Goal: Information Seeking & Learning: Check status

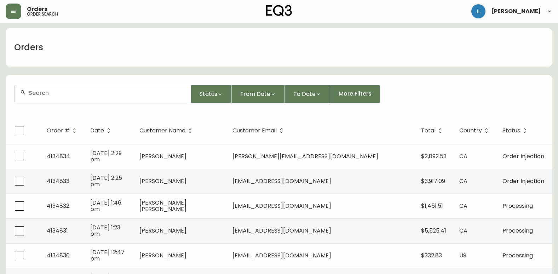
click at [81, 98] on div at bounding box center [103, 93] width 176 height 17
paste input "[PERSON_NAME]"
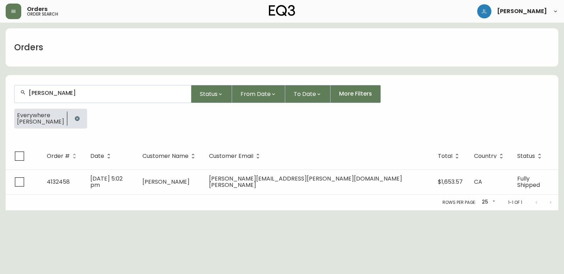
type input "[PERSON_NAME]"
drag, startPoint x: 484, startPoint y: 212, endPoint x: 488, endPoint y: 212, distance: 4.2
click at [484, 210] on html "Orders order search [PERSON_NAME] Orders [PERSON_NAME] Status From Date To Date…" at bounding box center [282, 105] width 564 height 210
drag, startPoint x: 77, startPoint y: 119, endPoint x: 197, endPoint y: 144, distance: 122.4
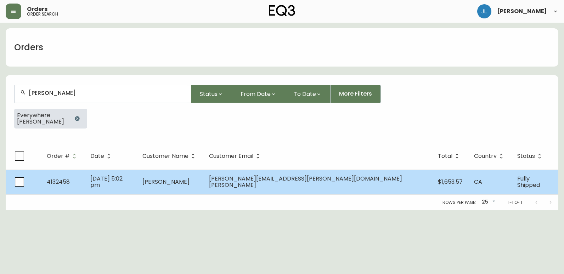
click at [77, 119] on icon "button" at bounding box center [77, 118] width 5 height 5
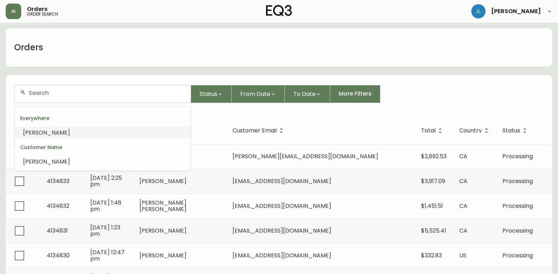
click at [89, 90] on input "text" at bounding box center [107, 93] width 156 height 7
paste input "4134798"
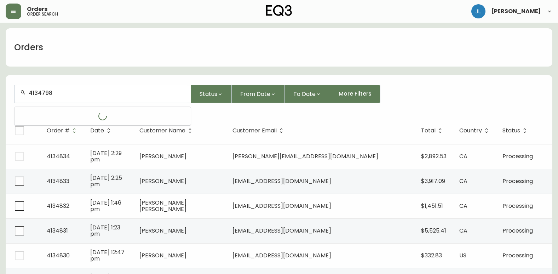
type input "4134798"
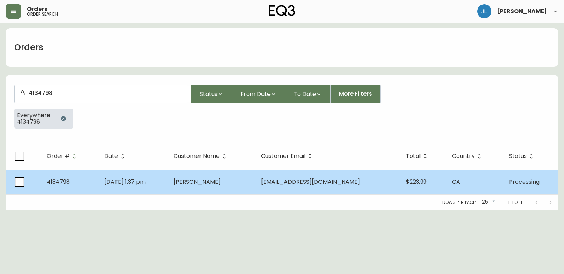
click at [168, 182] on td "[DATE] 1:37 pm" at bounding box center [132, 182] width 69 height 25
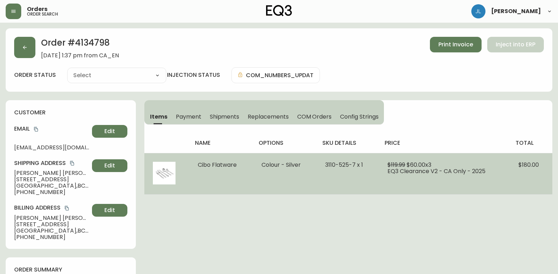
type input "Processing"
select select "PROCESSING"
drag, startPoint x: 324, startPoint y: 164, endPoint x: 354, endPoint y: 163, distance: 30.5
click at [354, 163] on td "3110-525-7 x 1" at bounding box center [348, 173] width 62 height 41
copy span "[PHONE_NUMBER]"
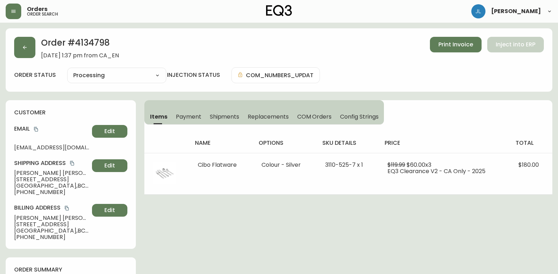
click at [26, 46] on icon "button" at bounding box center [25, 48] width 6 height 6
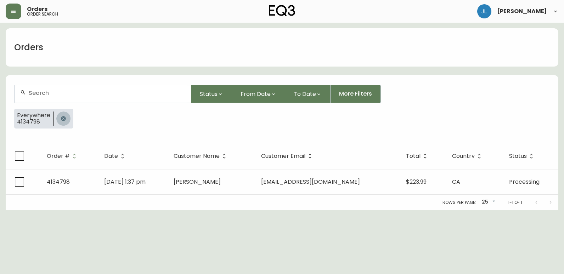
click at [63, 118] on icon "button" at bounding box center [63, 118] width 5 height 5
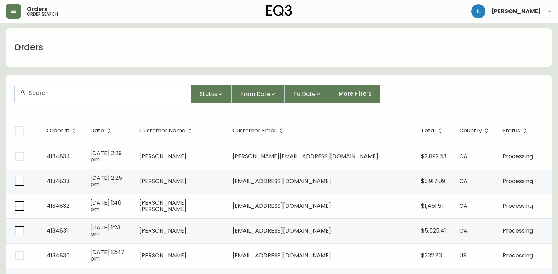
click at [109, 95] on input "text" at bounding box center [107, 93] width 156 height 7
paste input "4132050"
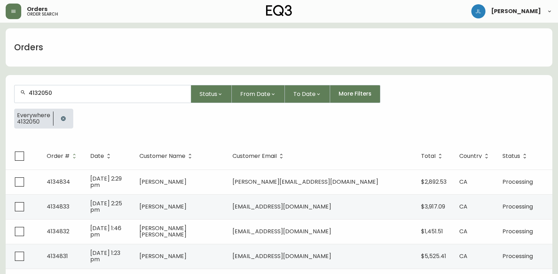
type input "4132050"
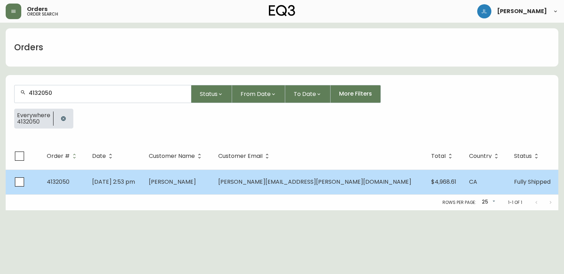
click at [212, 186] on td "[PERSON_NAME]" at bounding box center [177, 182] width 69 height 25
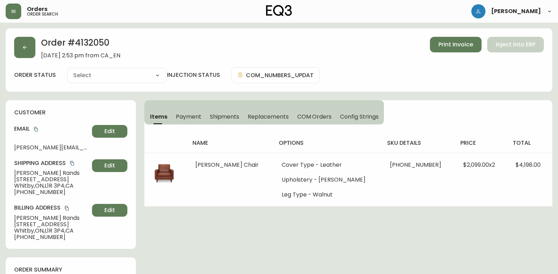
type input "Fully Shipped"
select select "FULLY_SHIPPED"
click at [234, 117] on span "Shipments" at bounding box center [225, 116] width 30 height 7
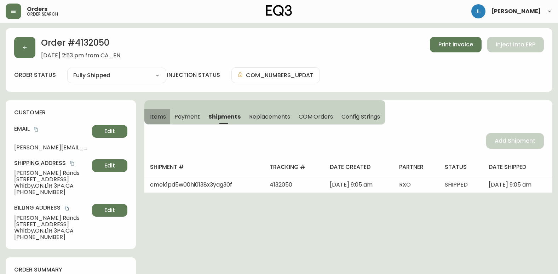
click at [159, 115] on span "Items" at bounding box center [158, 116] width 16 height 7
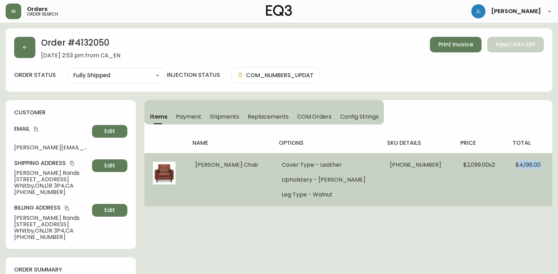
drag, startPoint x: 510, startPoint y: 164, endPoint x: 544, endPoint y: 164, distance: 33.6
click at [544, 164] on td "$4,198.00" at bounding box center [529, 179] width 45 height 53
drag, startPoint x: 544, startPoint y: 164, endPoint x: 506, endPoint y: 164, distance: 37.5
click at [507, 164] on td "$4,198.00" at bounding box center [529, 179] width 45 height 53
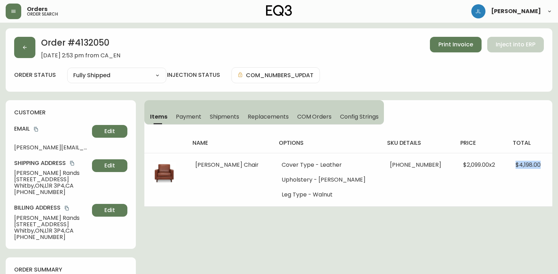
drag, startPoint x: 506, startPoint y: 164, endPoint x: 553, endPoint y: 164, distance: 47.1
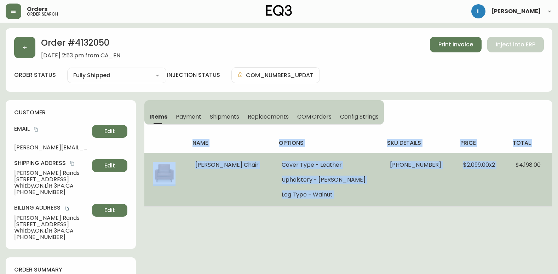
copy table "name options sku details price total Oskar Chair Cover Type - Leather Upholster…"
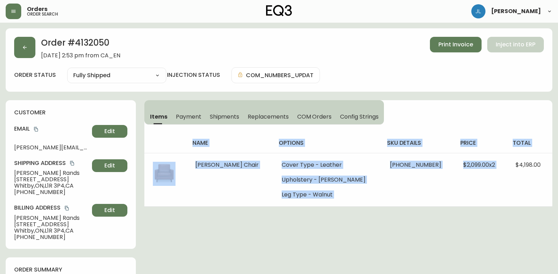
click at [193, 114] on span "Payment" at bounding box center [188, 116] width 25 height 7
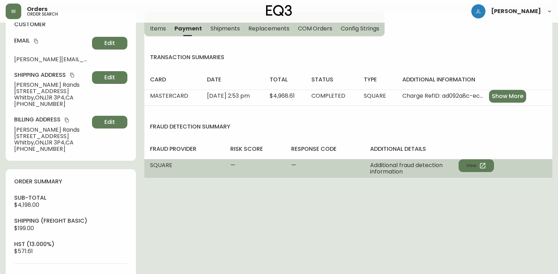
scroll to position [71, 0]
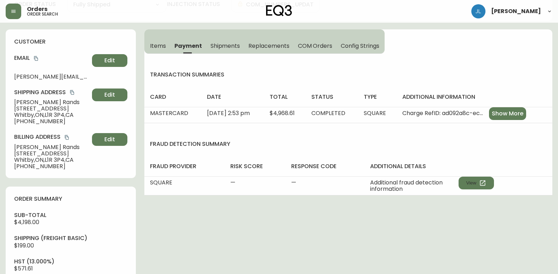
click at [163, 47] on span "Items" at bounding box center [158, 45] width 16 height 7
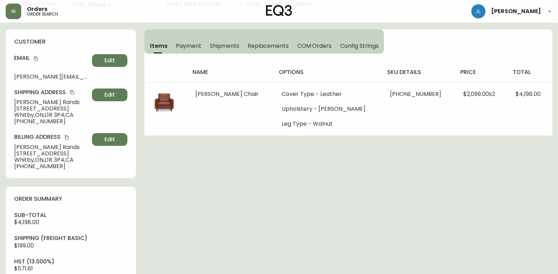
click at [196, 45] on span "Payment" at bounding box center [188, 45] width 25 height 7
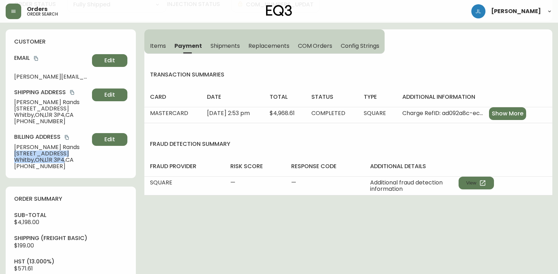
drag, startPoint x: 13, startPoint y: 152, endPoint x: 66, endPoint y: 160, distance: 53.6
click at [66, 160] on div "customer Email [PERSON_NAME][EMAIL_ADDRESS][PERSON_NAME][DOMAIN_NAME] Edit Ship…" at bounding box center [71, 103] width 130 height 149
copy div "[STREET_ADDRESS]"
drag, startPoint x: 395, startPoint y: 223, endPoint x: 399, endPoint y: 226, distance: 4.4
click at [395, 223] on div "Order # 4132050 [DATE] 2:53 pm from CA_EN Print Invoice Inject into ERP order s…" at bounding box center [279, 269] width 547 height 622
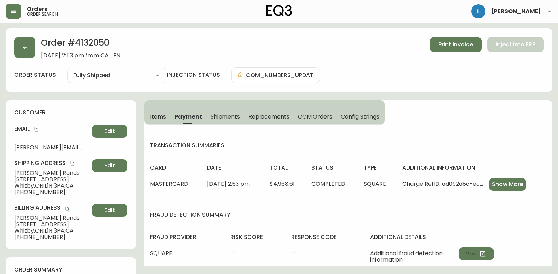
click at [444, 121] on div "Items Payment Shipments Replacements COM Orders Config Strings transaction summ…" at bounding box center [348, 183] width 408 height 166
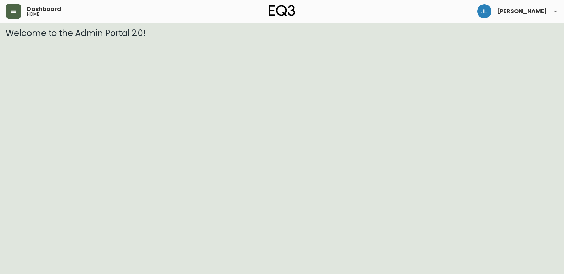
click at [9, 6] on button "button" at bounding box center [14, 12] width 16 height 16
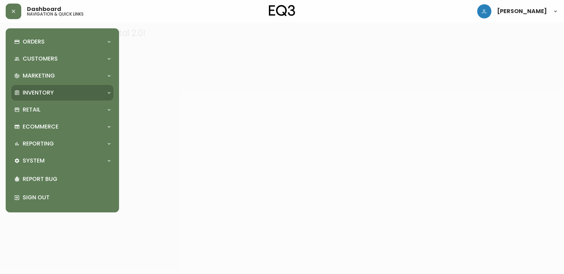
click at [48, 89] on p "Inventory" at bounding box center [38, 93] width 31 height 8
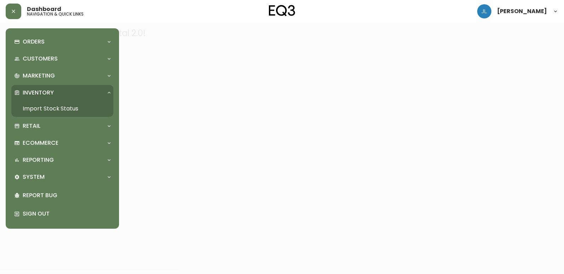
click at [58, 107] on link "Import Stock Status" at bounding box center [62, 109] width 102 height 16
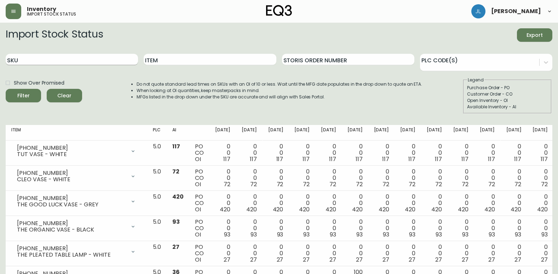
click at [76, 60] on input "SKU" at bounding box center [72, 59] width 132 height 11
paste input "[PHONE_NUMBER]"
type input "[PHONE_NUMBER]"
click at [6, 89] on button "Filter" at bounding box center [23, 95] width 35 height 13
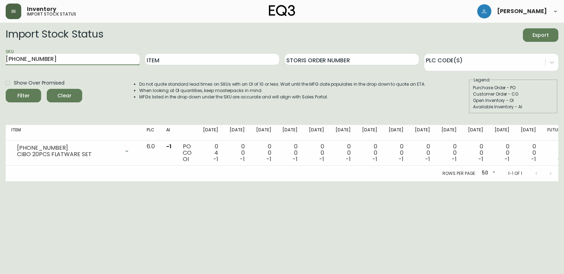
click at [8, 6] on button "button" at bounding box center [14, 12] width 16 height 16
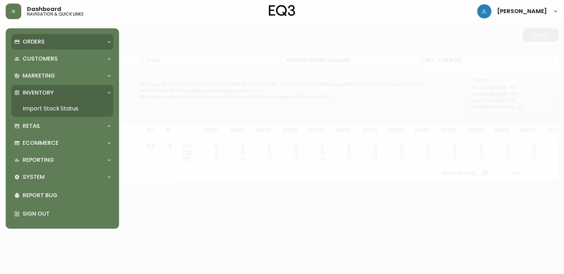
click at [46, 45] on div "Orders" at bounding box center [58, 42] width 89 height 8
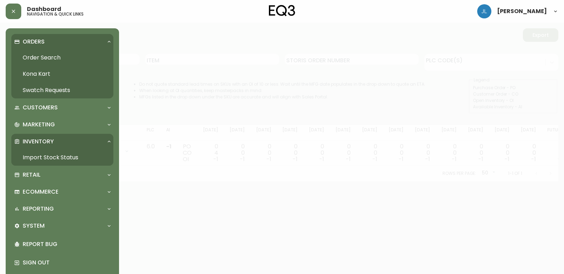
click at [41, 57] on link "Order Search" at bounding box center [62, 58] width 102 height 16
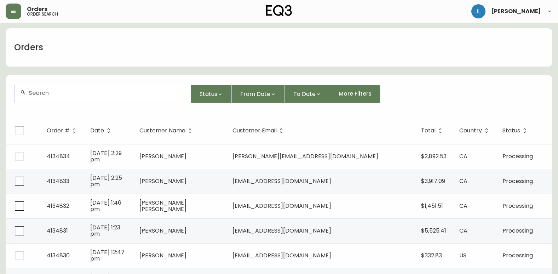
click at [61, 95] on input "text" at bounding box center [107, 93] width 156 height 7
paste input "4134499"
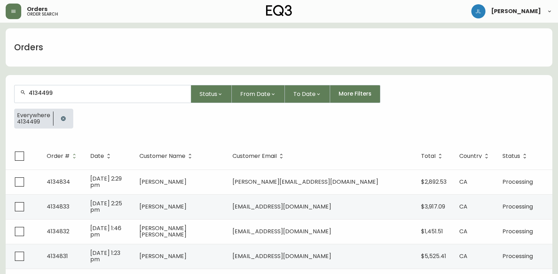
type input "4134499"
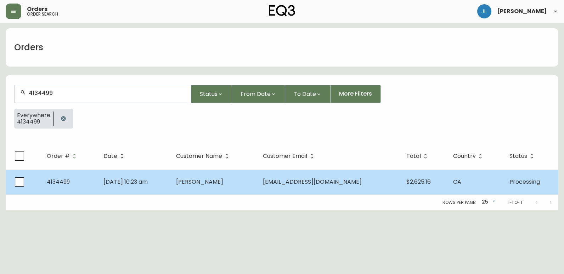
click at [170, 186] on td "Aug 04 2025, 10:23 am" at bounding box center [134, 182] width 73 height 25
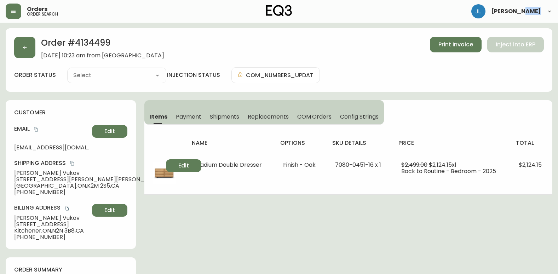
type input "Processing"
select select "PROCESSING"
click at [187, 116] on span "Payment" at bounding box center [188, 116] width 25 height 7
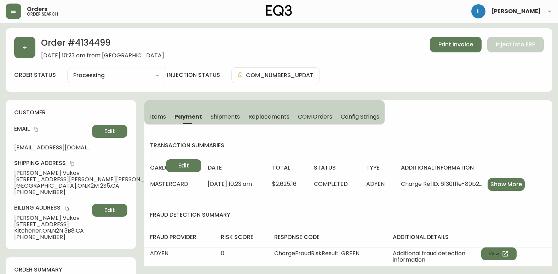
click at [156, 115] on span "Items" at bounding box center [158, 116] width 16 height 7
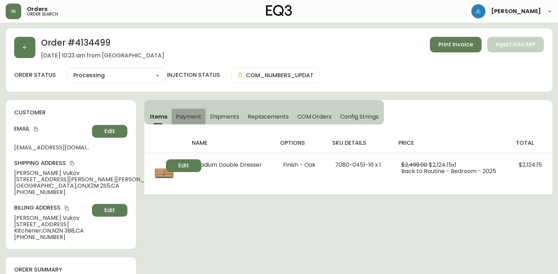
click at [181, 116] on span "Payment" at bounding box center [188, 116] width 25 height 7
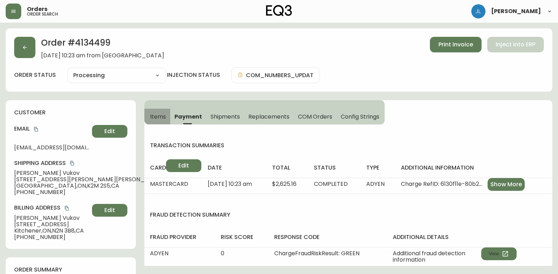
click at [154, 114] on span "Items" at bounding box center [158, 116] width 16 height 7
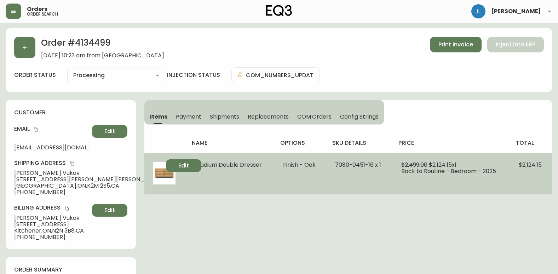
drag, startPoint x: 201, startPoint y: 164, endPoint x: 265, endPoint y: 163, distance: 63.7
click at [265, 163] on td "Stadium Double Dresser" at bounding box center [230, 173] width 89 height 41
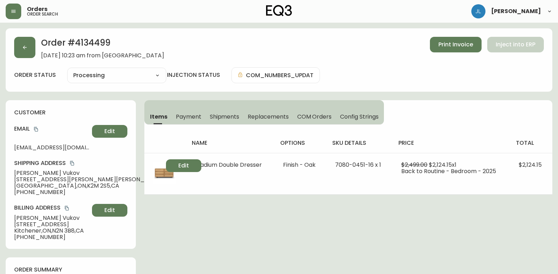
click at [21, 50] on button "button" at bounding box center [24, 47] width 21 height 21
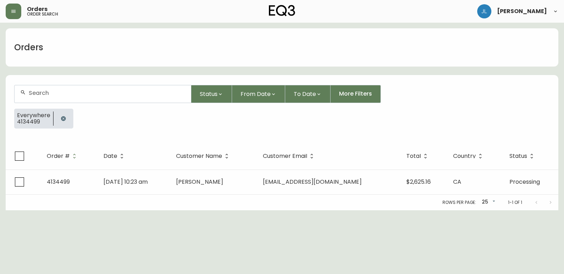
click at [63, 118] on icon "button" at bounding box center [64, 119] width 6 height 6
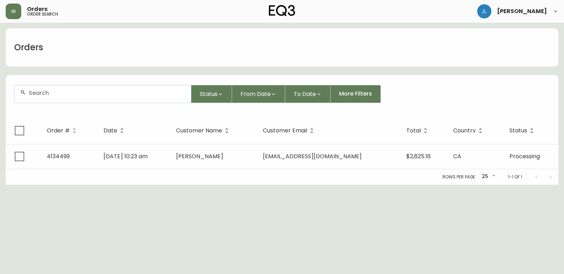
click at [73, 99] on div at bounding box center [103, 93] width 176 height 17
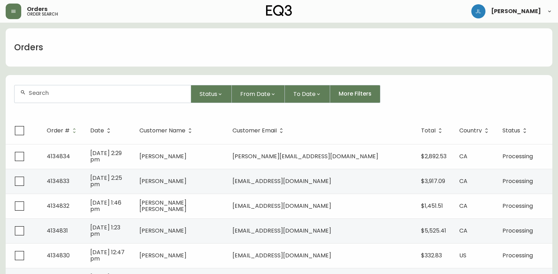
paste input "4133293"
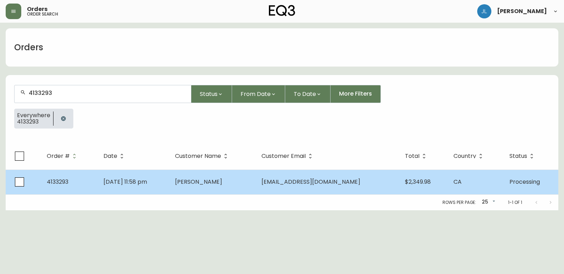
type input "4133293"
click at [169, 190] on td "May 25 2025, 11:58 pm" at bounding box center [134, 182] width 72 height 25
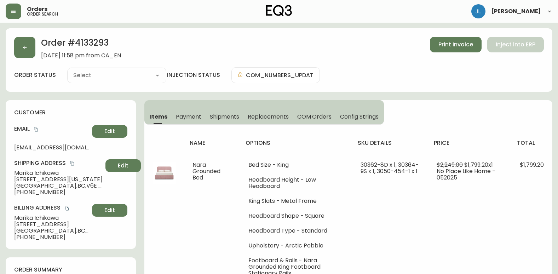
type input "Processing"
select select "PROCESSING"
click at [228, 118] on span "Shipments" at bounding box center [225, 116] width 30 height 7
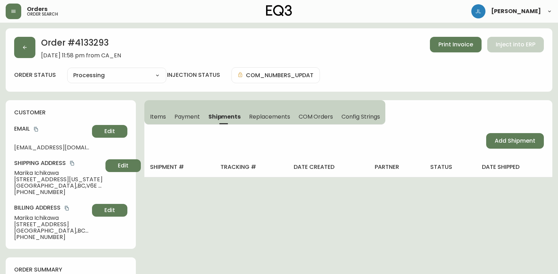
click at [157, 119] on span "Items" at bounding box center [158, 116] width 16 height 7
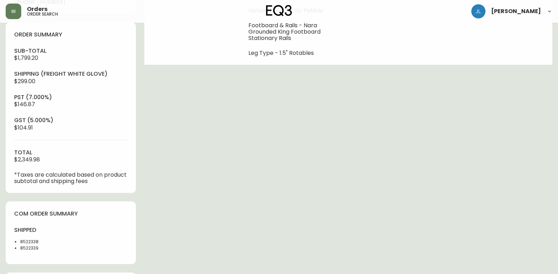
scroll to position [283, 0]
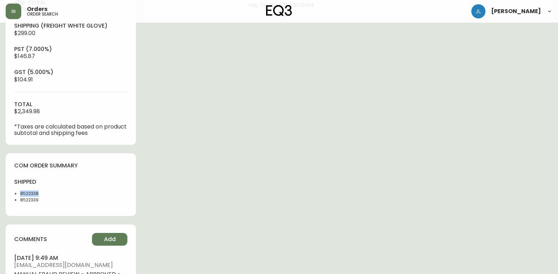
drag, startPoint x: 50, startPoint y: 191, endPoint x: 21, endPoint y: 194, distance: 29.9
click at [21, 194] on li "8522338" at bounding box center [43, 193] width 46 height 6
copy li "8522338"
click at [339, 200] on div "Order # 4133293 May 25, 2025 at 11:58 pm from CA_EN Print Invoice Inject into E…" at bounding box center [279, 47] width 547 height 605
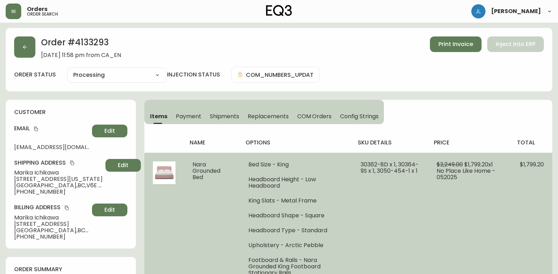
scroll to position [0, 0]
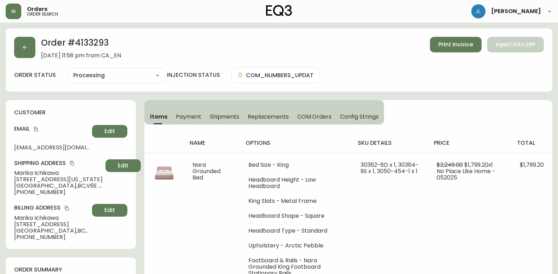
click at [389, 56] on div "Order # 4133293 May 25, 2025 at 11:58 pm from CA_EN Print Invoice Inject into E…" at bounding box center [279, 48] width 530 height 22
click at [23, 49] on icon "button" at bounding box center [25, 48] width 6 height 6
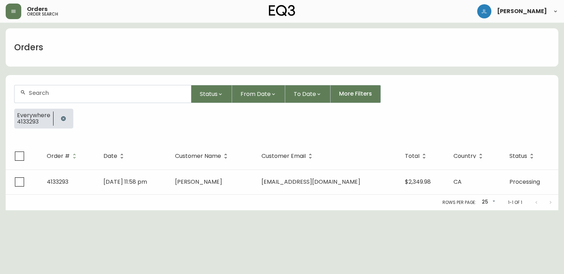
click at [63, 117] on icon "button" at bounding box center [63, 118] width 5 height 5
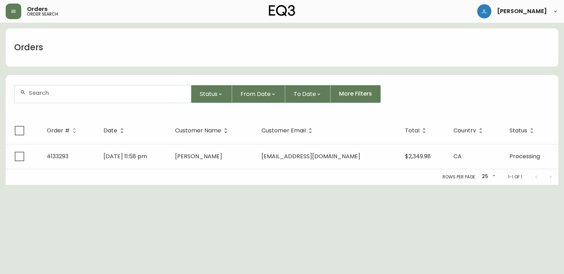
click at [73, 96] on input "text" at bounding box center [107, 93] width 156 height 7
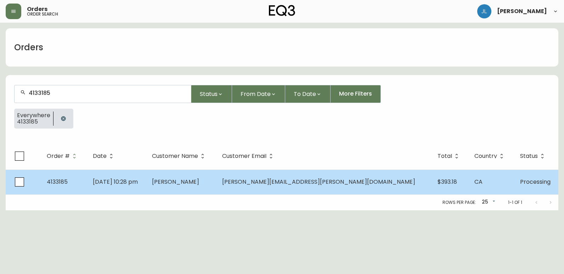
type input "4133185"
click at [146, 184] on td "May 21 2025, 10:28 pm" at bounding box center [116, 182] width 59 height 25
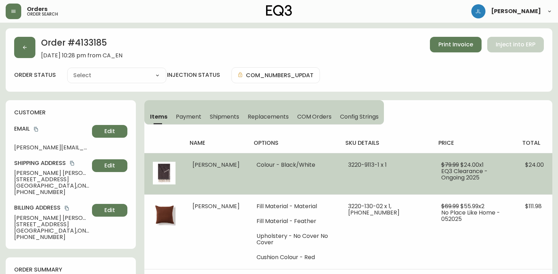
type input "Processing"
select select "PROCESSING"
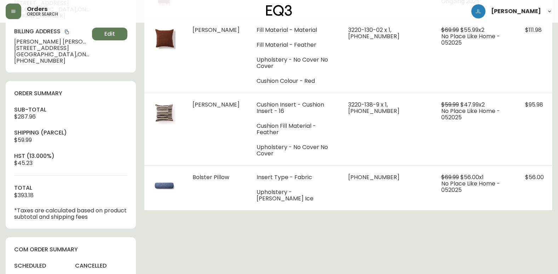
scroll to position [177, 0]
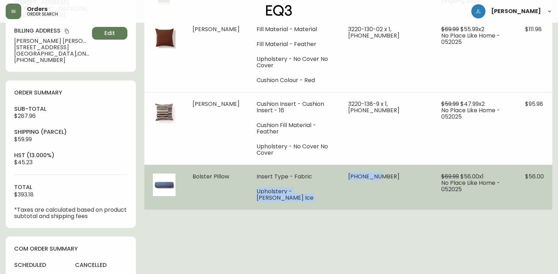
drag, startPoint x: 337, startPoint y: 169, endPoint x: 376, endPoint y: 172, distance: 39.8
click at [376, 172] on tr "Bolster Pillow Insert Type - Fabric Upholstery - Selby Ice 30800-00 x 1 $69.99 …" at bounding box center [348, 187] width 408 height 45
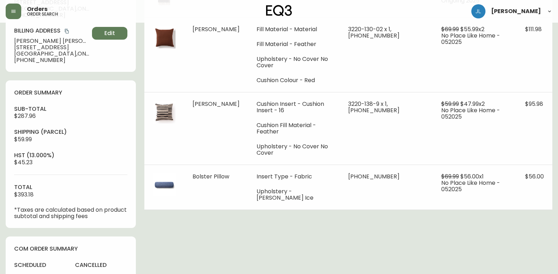
drag, startPoint x: 376, startPoint y: 172, endPoint x: 251, endPoint y: 213, distance: 131.3
click at [346, 216] on div "Order # 4133185 May 21, 2025 at 10:28 pm from CA_EN Print Invoice Inject into E…" at bounding box center [279, 138] width 547 height 575
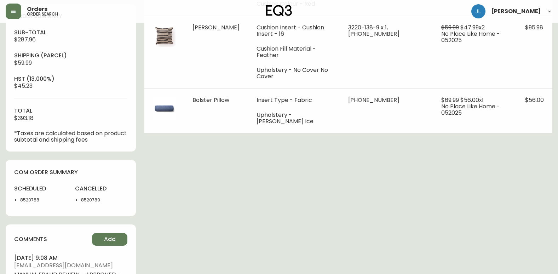
scroll to position [283, 0]
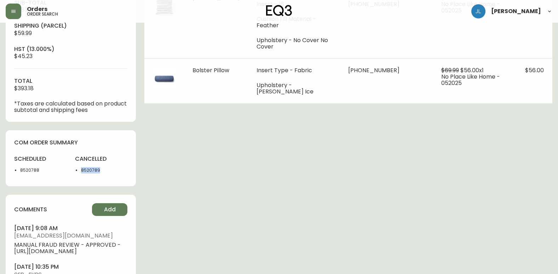
drag, startPoint x: 107, startPoint y: 171, endPoint x: 73, endPoint y: 170, distance: 34.7
click at [73, 170] on div "scheduled 8520788 cancelled 8520789" at bounding box center [70, 166] width 113 height 23
copy li "8520789"
drag, startPoint x: 50, startPoint y: 168, endPoint x: 32, endPoint y: 172, distance: 18.2
click at [50, 168] on li "8520788" at bounding box center [43, 170] width 46 height 6
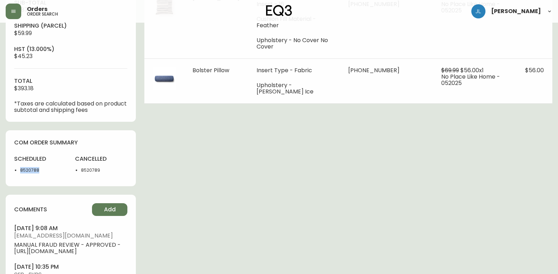
drag, startPoint x: 39, startPoint y: 171, endPoint x: 13, endPoint y: 172, distance: 25.9
click at [13, 172] on div "com order summary scheduled 8520788 cancelled 8520789" at bounding box center [71, 158] width 130 height 56
copy li "8520788"
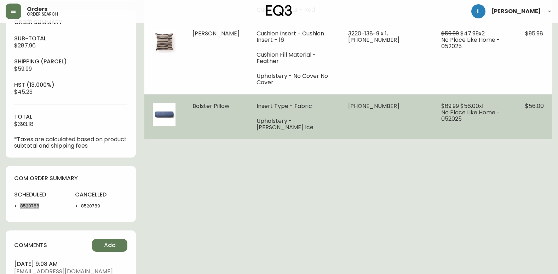
scroll to position [248, 0]
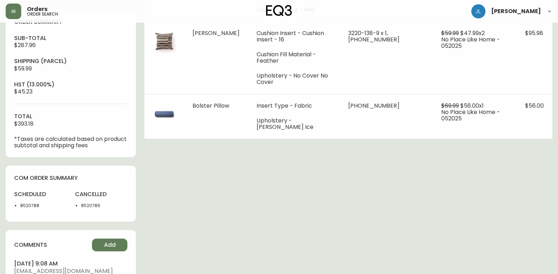
click at [354, 243] on div "Order # 4133185 May 21, 2025 at 10:28 pm from CA_EN Print Invoice Inject into E…" at bounding box center [279, 67] width 547 height 575
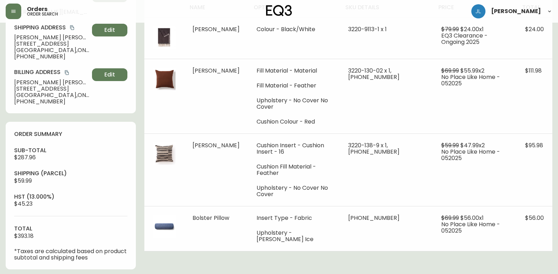
scroll to position [142, 0]
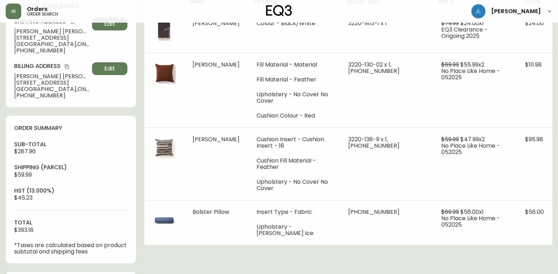
click at [297, 258] on div "Order # 4133185 May 21, 2025 at 10:28 pm from CA_EN Print Invoice Inject into E…" at bounding box center [279, 174] width 547 height 575
